Goal: Task Accomplishment & Management: Manage account settings

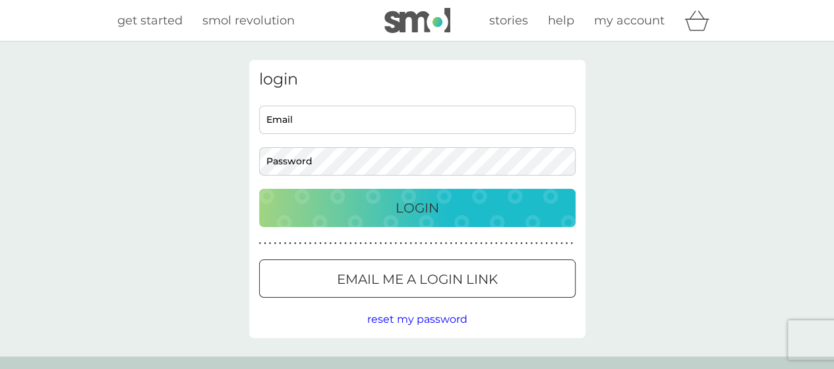
click at [329, 116] on input "Email" at bounding box center [417, 119] width 316 height 28
type input "[PERSON_NAME][EMAIL_ADDRESS][PERSON_NAME][DOMAIN_NAME]"
click at [390, 216] on div "Login" at bounding box center [417, 207] width 290 height 21
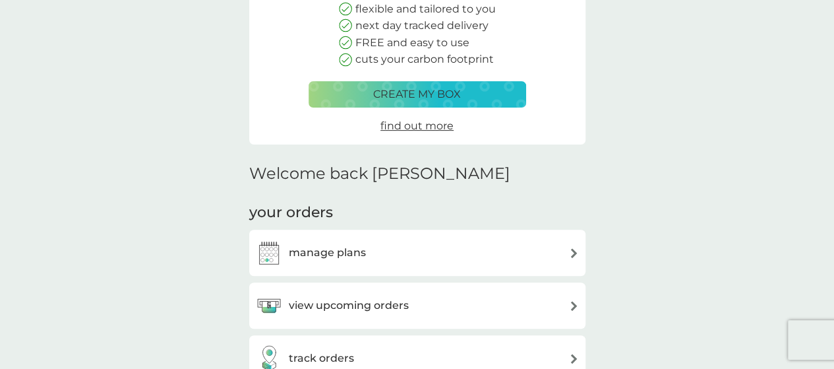
scroll to position [198, 0]
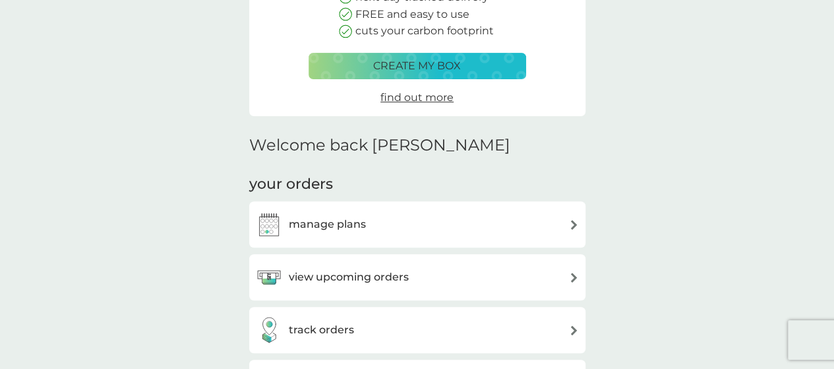
click at [289, 227] on h3 "manage plans" at bounding box center [327, 224] width 77 height 17
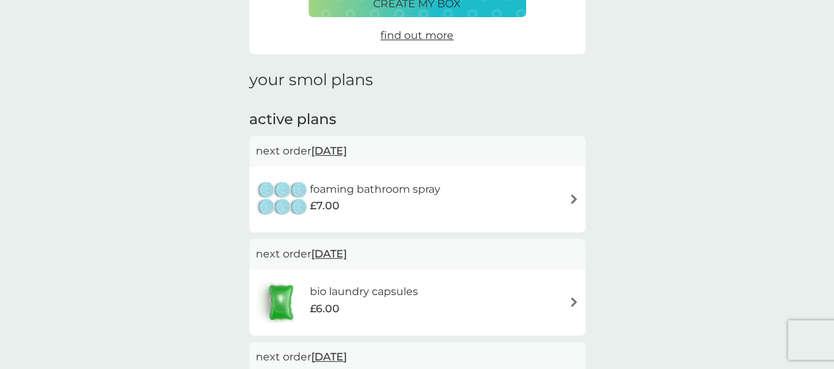
scroll to position [132, 0]
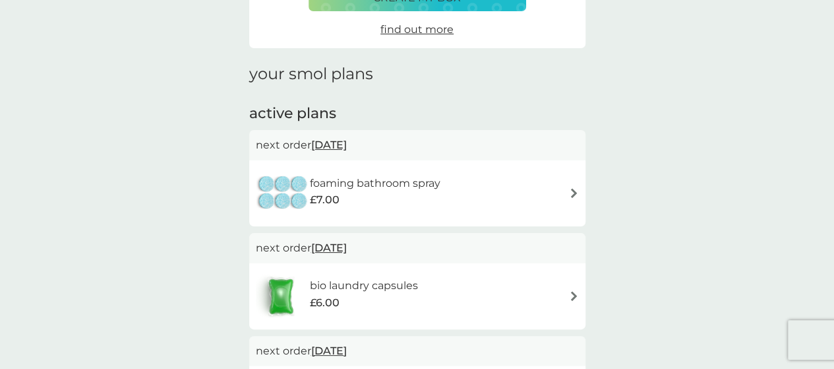
click at [361, 204] on div "£7.00" at bounding box center [375, 199] width 131 height 17
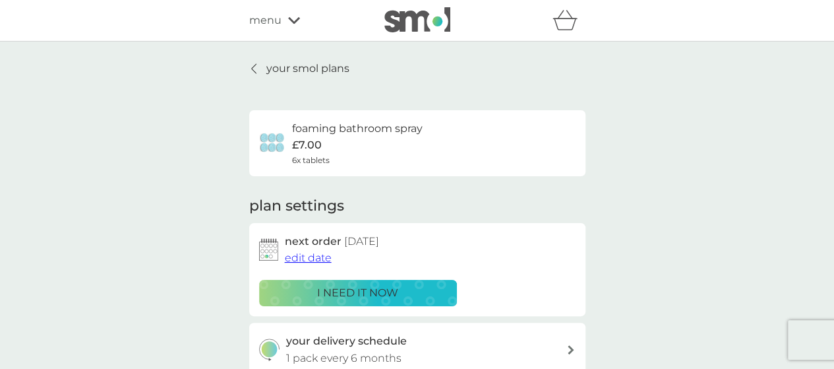
click at [308, 258] on span "edit date" at bounding box center [308, 257] width 47 height 13
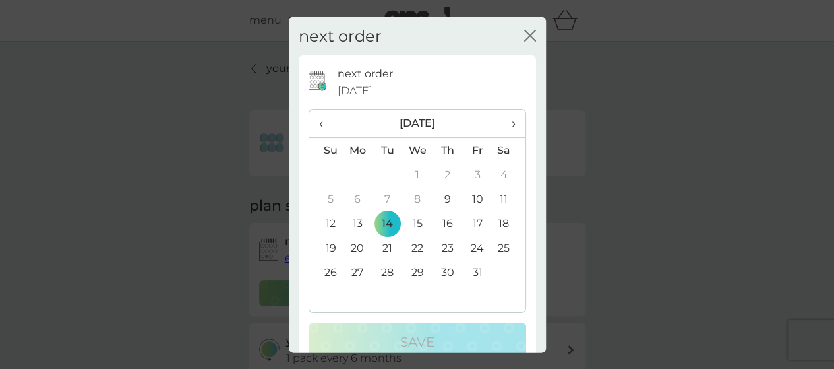
scroll to position [27, 0]
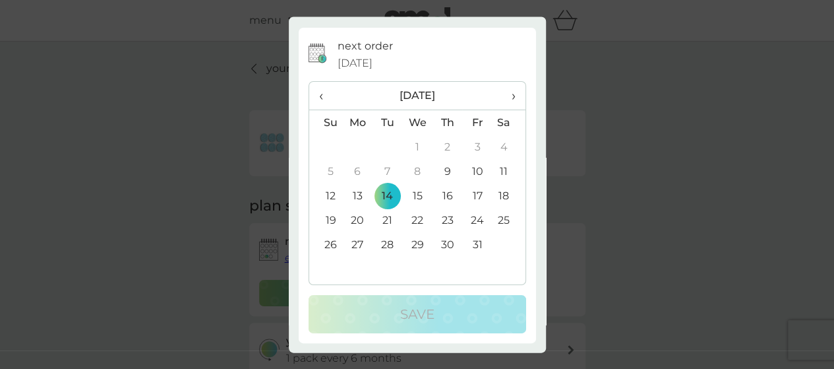
click at [625, 100] on div "next order close next order [DATE] ‹ [DATE] › Su Mo Tu We Th Fr Sa 28 29 30 1 2…" at bounding box center [417, 184] width 834 height 369
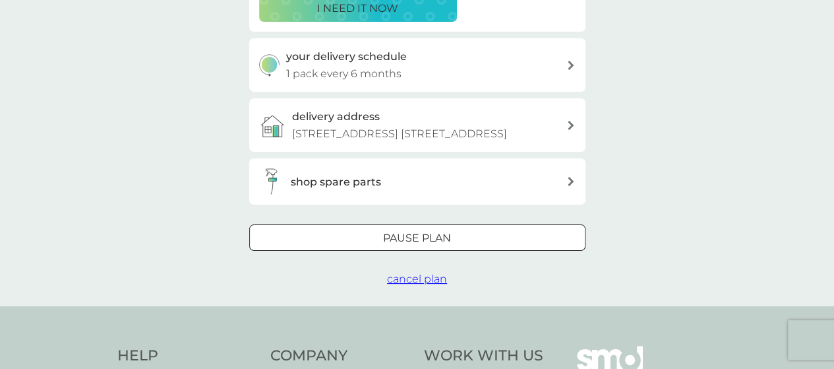
scroll to position [264, 0]
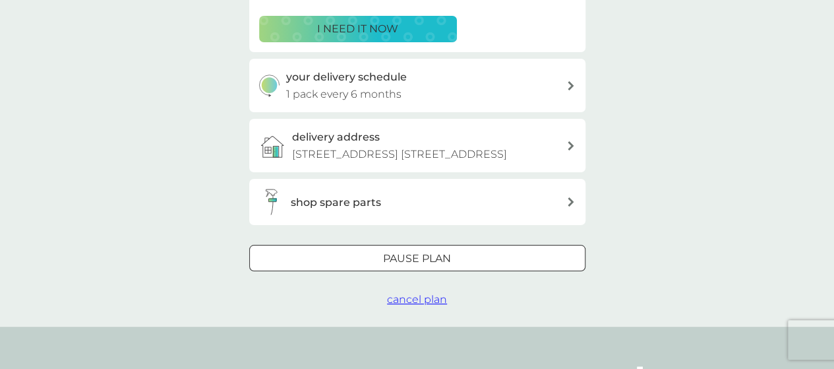
click at [443, 267] on p "Pause plan" at bounding box center [417, 258] width 68 height 17
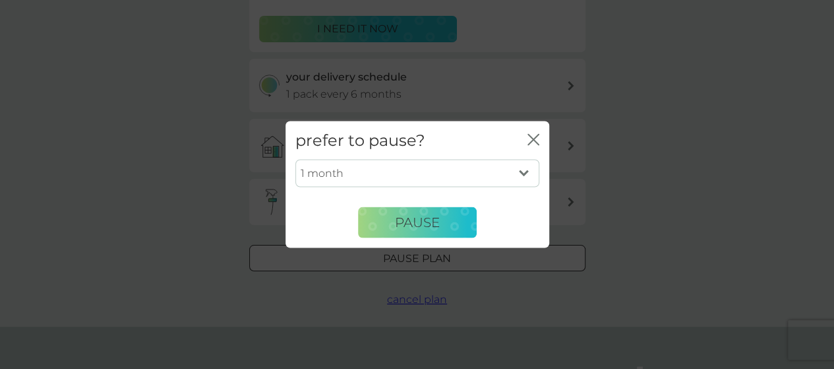
click at [425, 173] on select "1 month 2 months 3 months 4 months 5 months 6 months" at bounding box center [417, 174] width 244 height 28
click at [460, 133] on div "prefer to pause? close" at bounding box center [417, 140] width 264 height 39
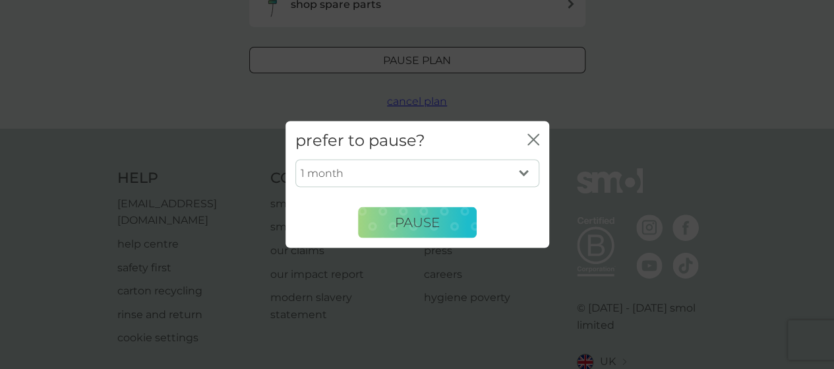
click at [531, 138] on icon "close" at bounding box center [533, 139] width 12 height 12
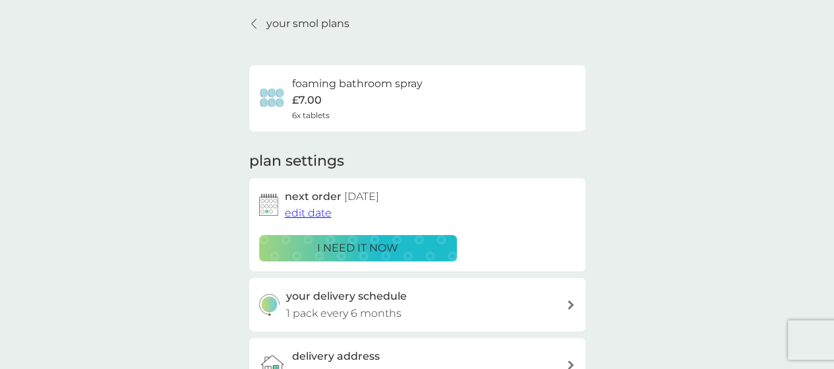
scroll to position [66, 0]
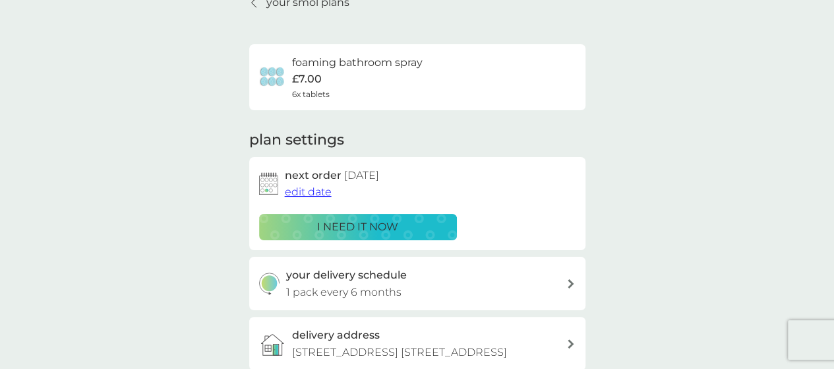
click at [312, 193] on span "edit date" at bounding box center [308, 191] width 47 height 13
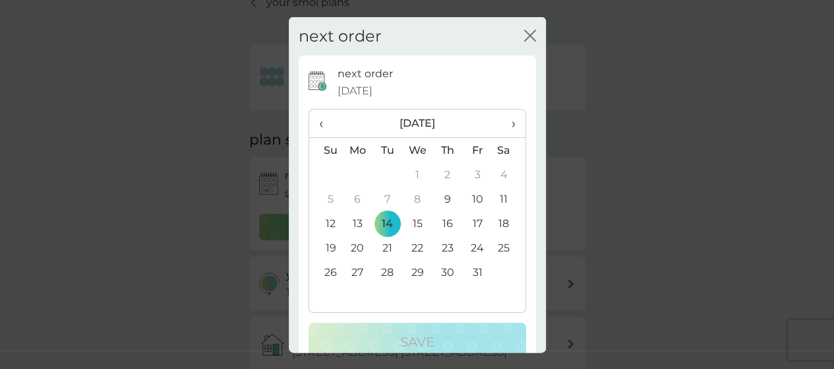
scroll to position [27, 0]
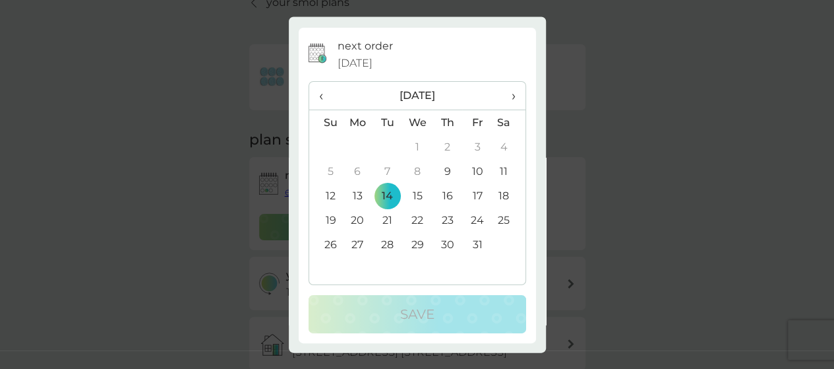
click at [584, 56] on div "next order close next order 14 Oct 2025 ‹ October 2025 › Su Mo Tu We Th Fr Sa 2…" at bounding box center [417, 184] width 834 height 369
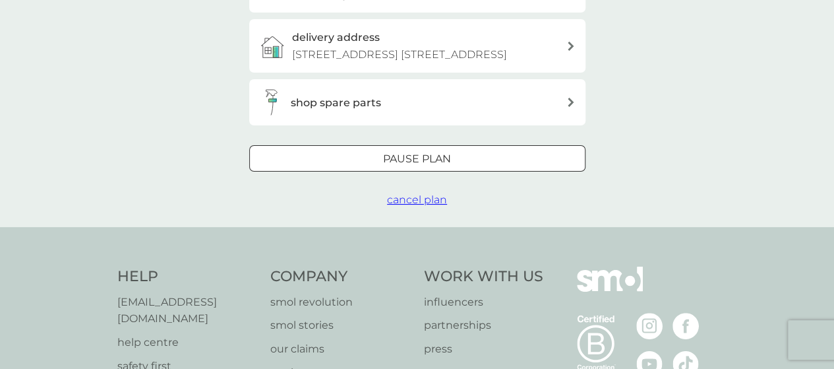
scroll to position [396, 0]
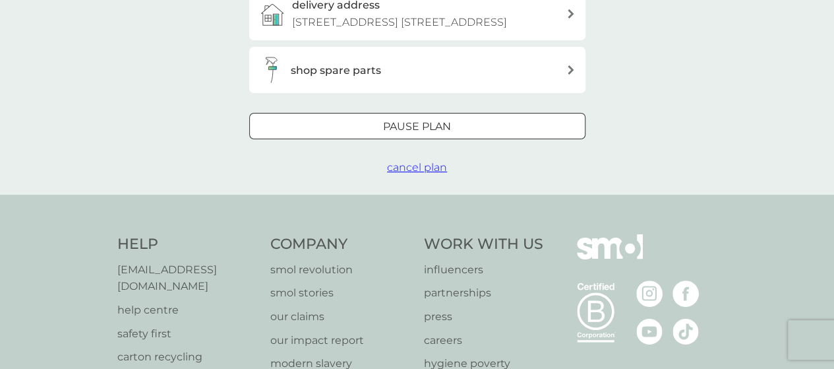
click at [417, 173] on span "cancel plan" at bounding box center [417, 167] width 60 height 13
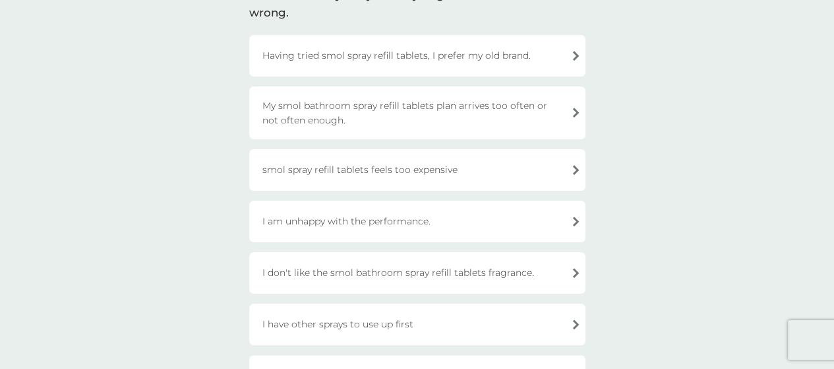
scroll to position [132, 0]
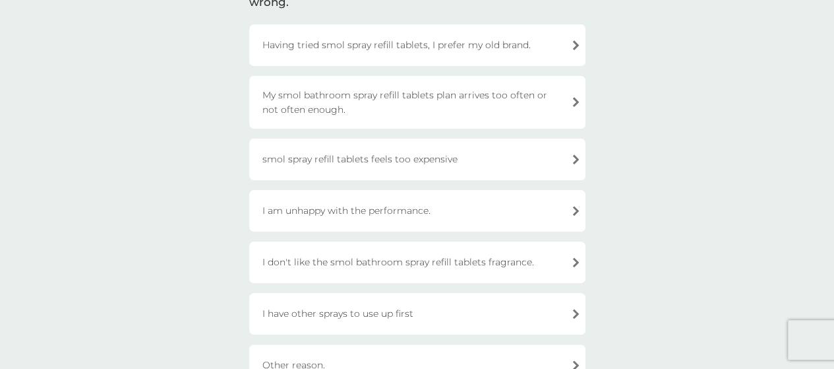
click at [380, 213] on div "I am unhappy with the performance." at bounding box center [417, 211] width 336 height 42
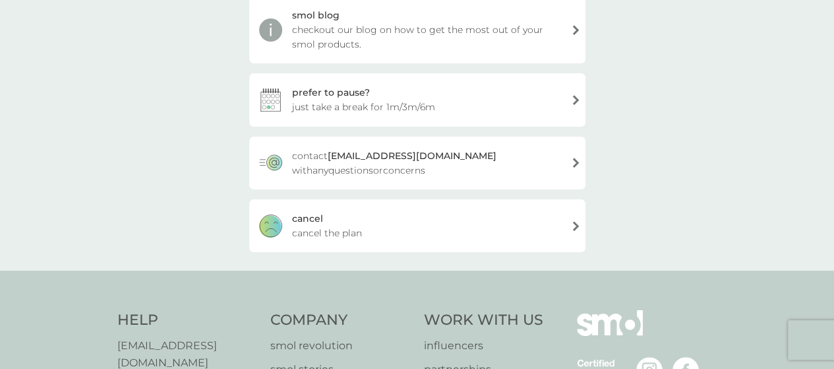
scroll to position [264, 0]
click at [371, 212] on div "cancel cancel the plan" at bounding box center [417, 224] width 336 height 53
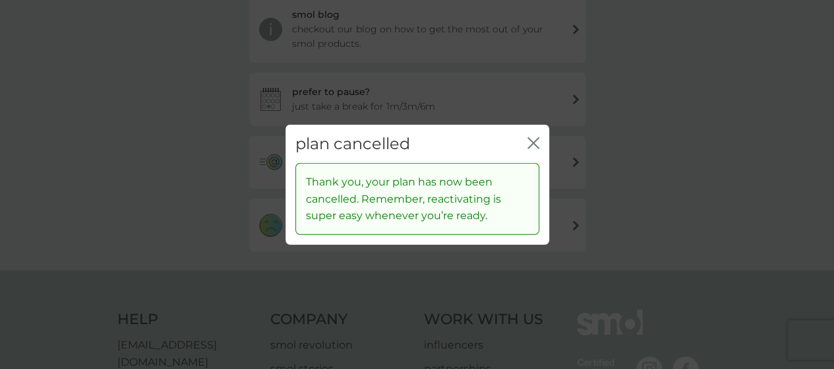
click at [529, 142] on icon "close" at bounding box center [533, 142] width 12 height 12
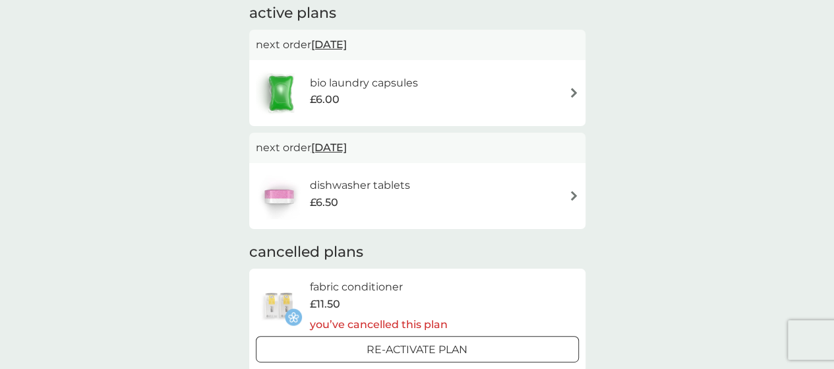
scroll to position [264, 0]
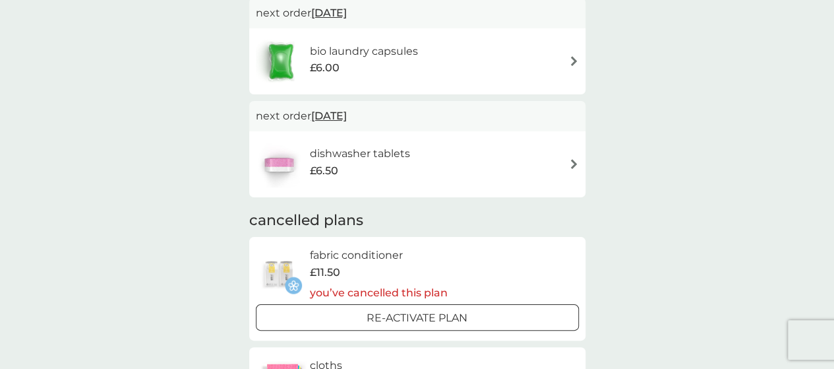
click at [329, 117] on span "7 Nov 2025" at bounding box center [329, 116] width 36 height 26
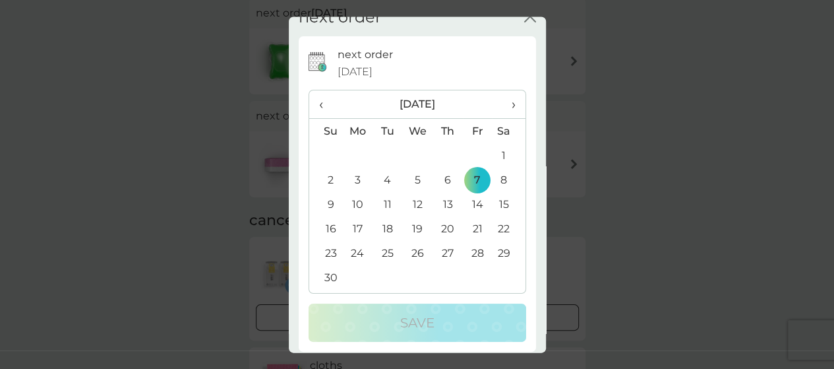
scroll to position [27, 0]
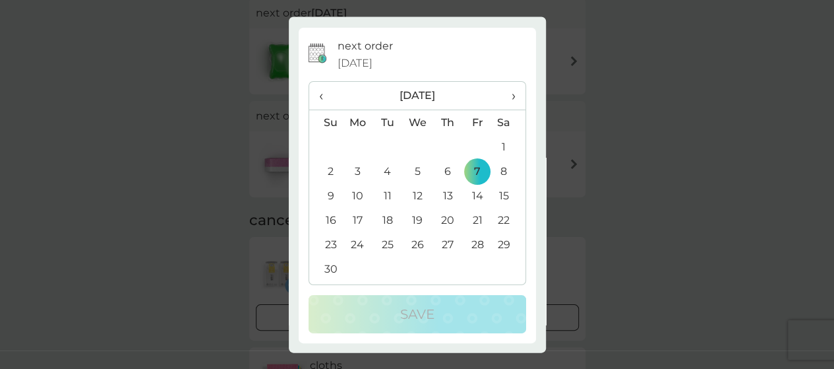
click at [641, 47] on div "next order close next order 7 Nov 2025 ‹ November 2025 › Su Mo Tu We Th Fr Sa 2…" at bounding box center [417, 184] width 834 height 369
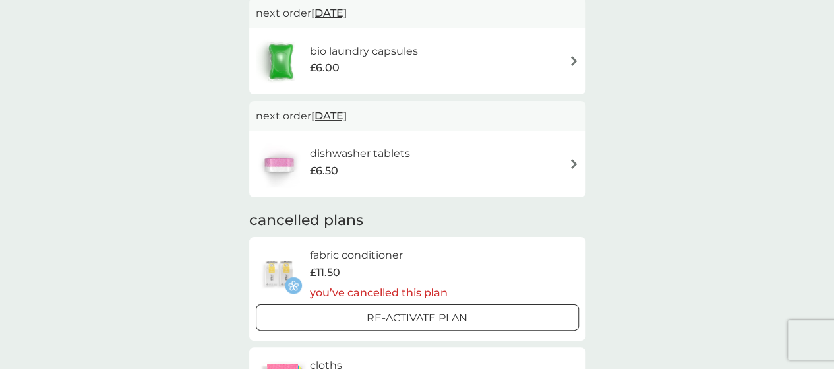
click at [403, 160] on h6 "dishwasher tablets" at bounding box center [359, 153] width 100 height 17
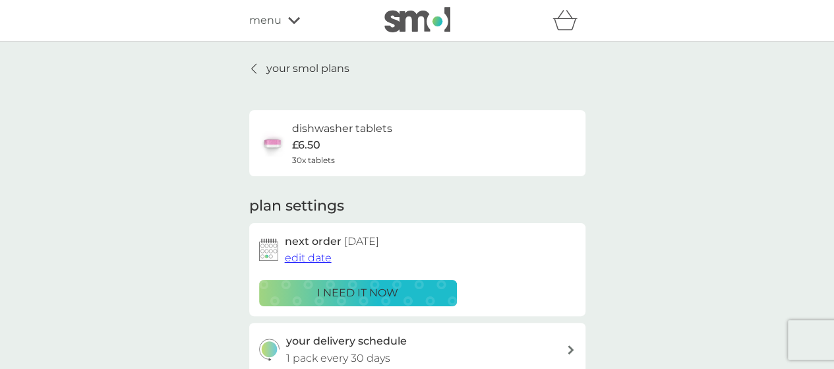
click at [301, 256] on span "edit date" at bounding box center [308, 257] width 47 height 13
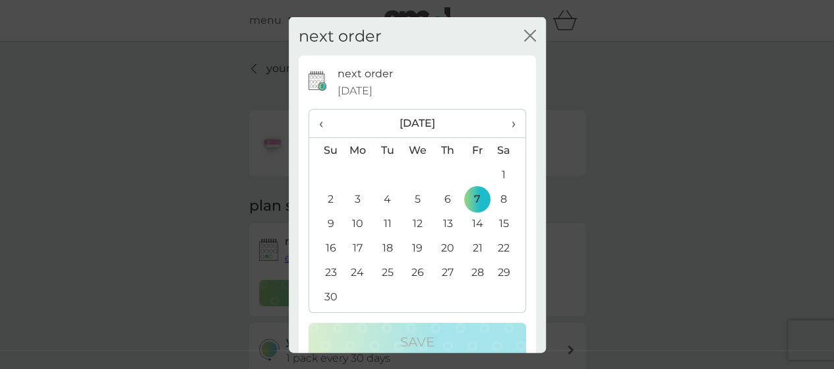
click at [502, 125] on span "›" at bounding box center [508, 123] width 13 height 28
click at [438, 199] on td "11" at bounding box center [447, 199] width 30 height 24
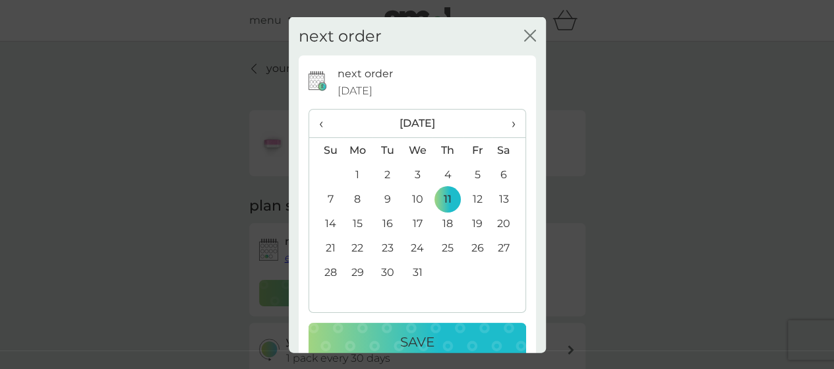
click at [431, 330] on button "Save" at bounding box center [418, 341] width 218 height 38
